Goal: Task Accomplishment & Management: Manage account settings

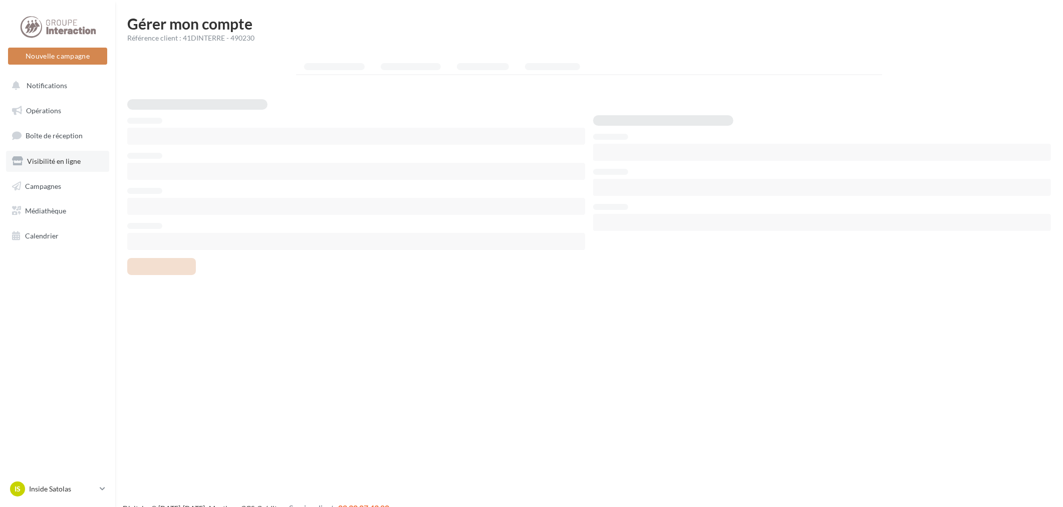
click at [63, 163] on span "Visibilité en ligne" at bounding box center [54, 161] width 54 height 9
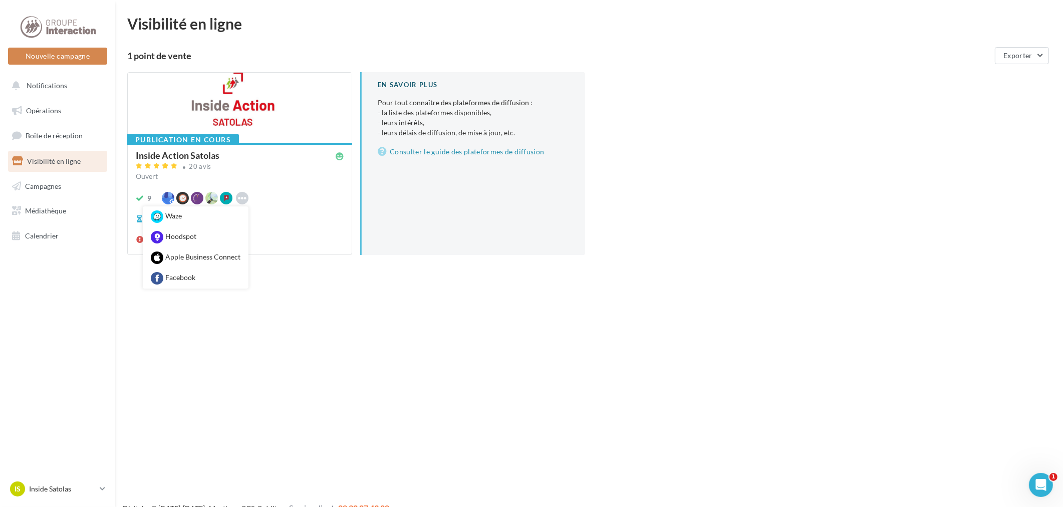
click at [317, 194] on div "9 Waze Hoodspot Apple Business Connect Facebook" at bounding box center [240, 198] width 208 height 13
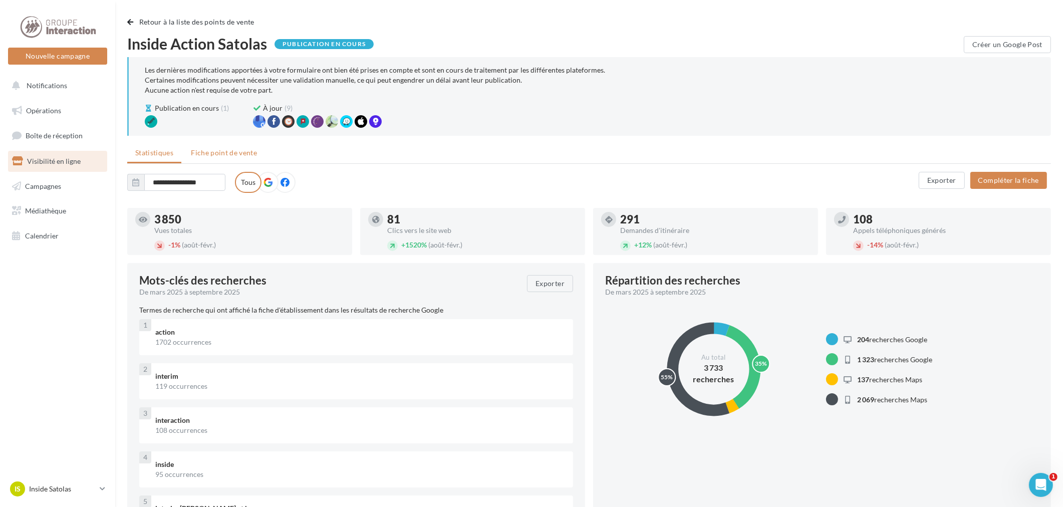
click at [228, 157] on li "Fiche point de vente" at bounding box center [224, 153] width 82 height 18
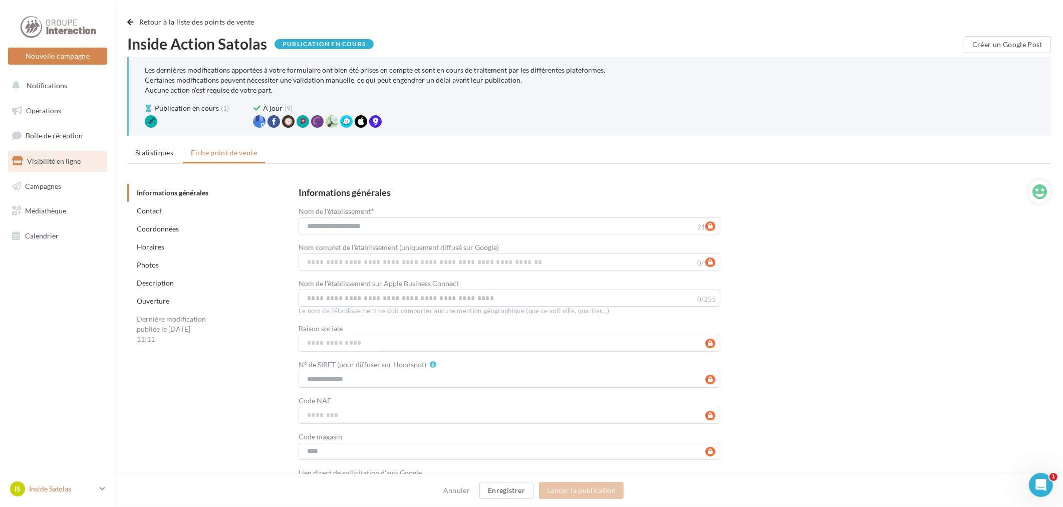
click at [100, 485] on icon at bounding box center [103, 489] width 6 height 9
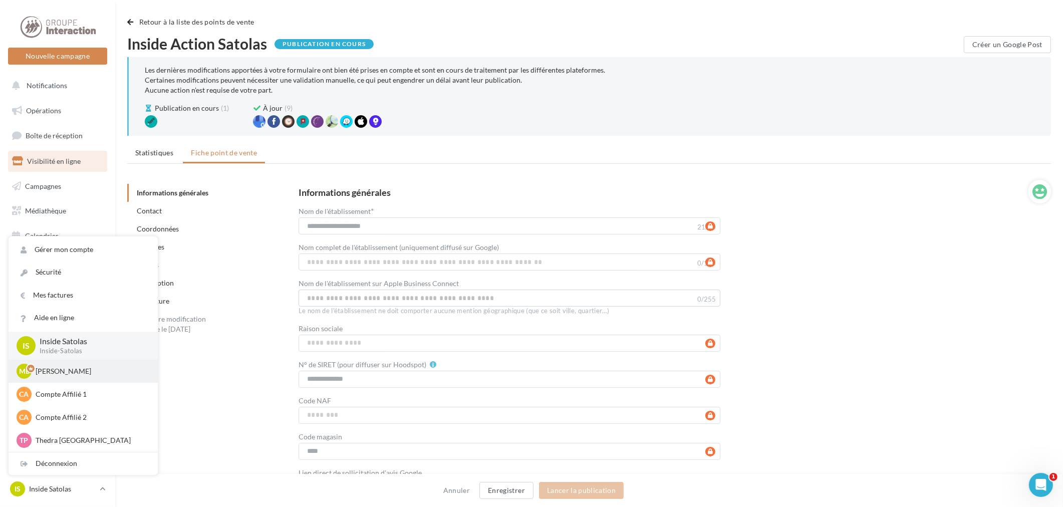
click at [87, 378] on div "[PERSON_NAME] [PERSON_NAME] gest-leraymartin" at bounding box center [83, 371] width 133 height 15
